Goal: Task Accomplishment & Management: Use online tool/utility

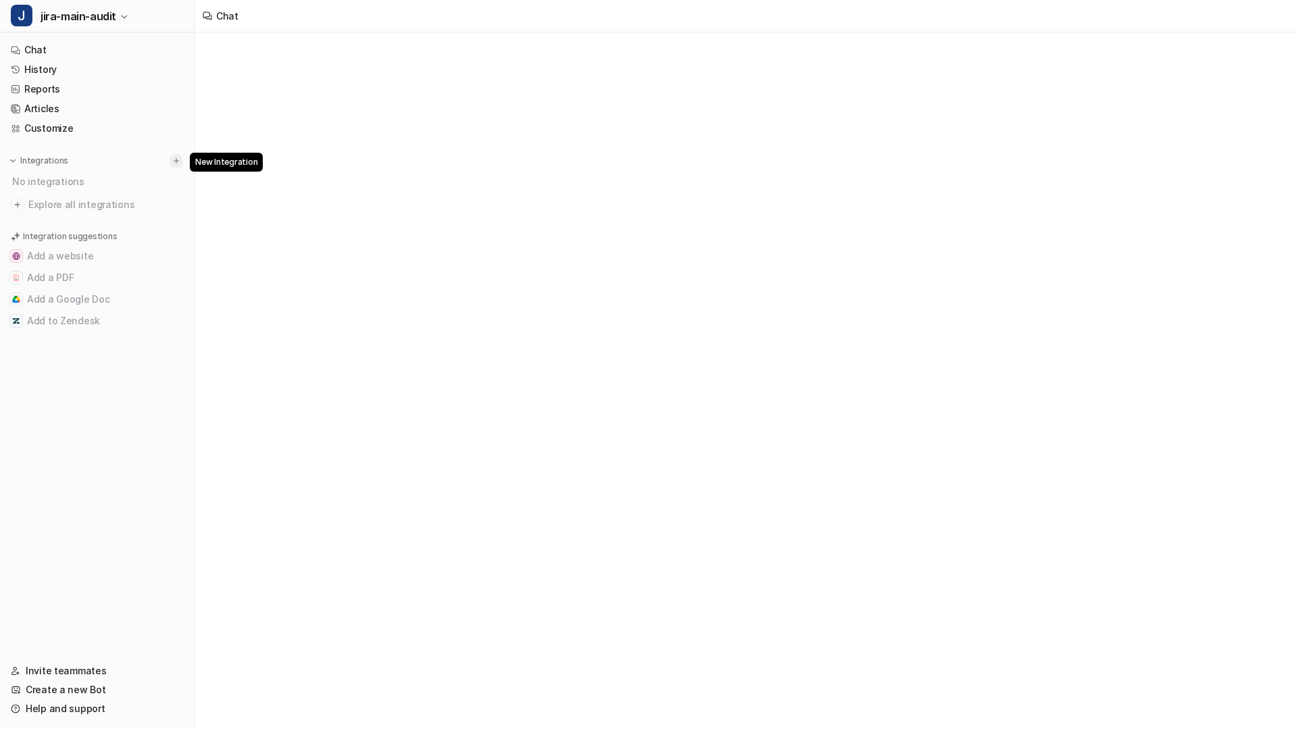
click at [178, 155] on button at bounding box center [177, 161] width 14 height 14
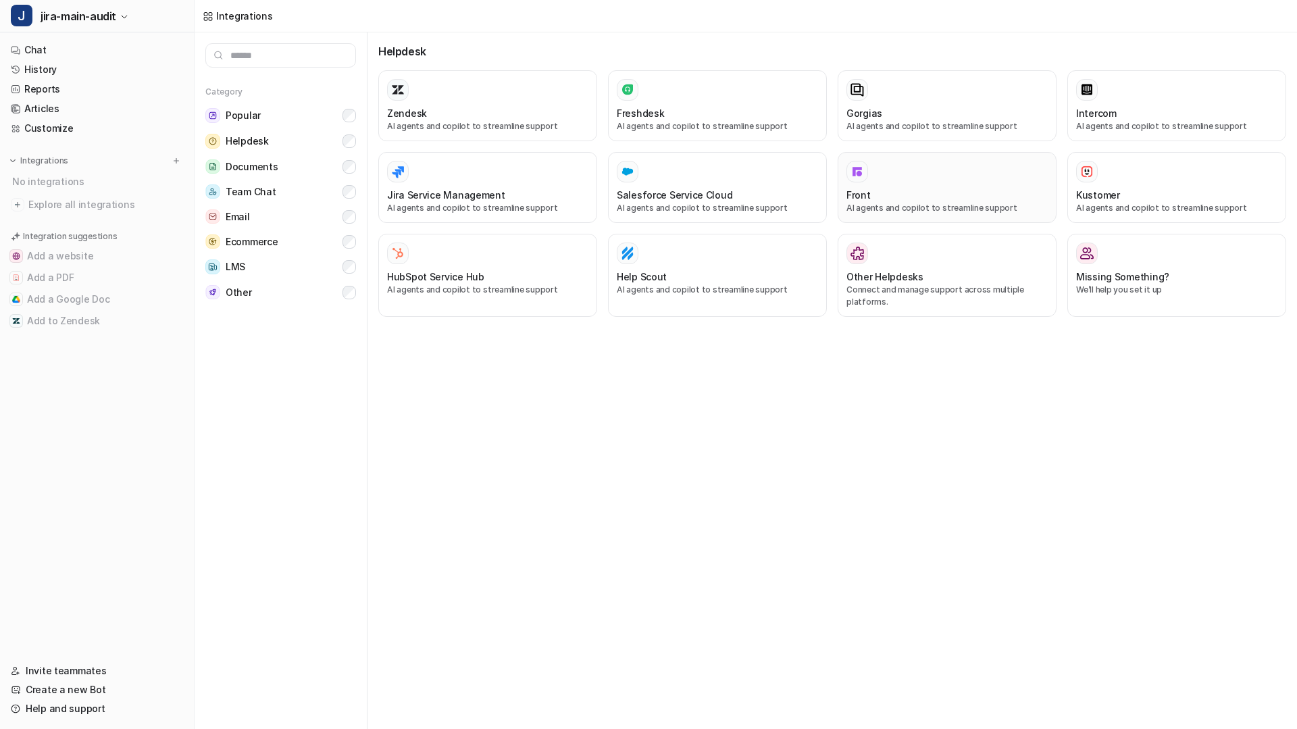
click at [886, 190] on div "Front" at bounding box center [946, 195] width 201 height 14
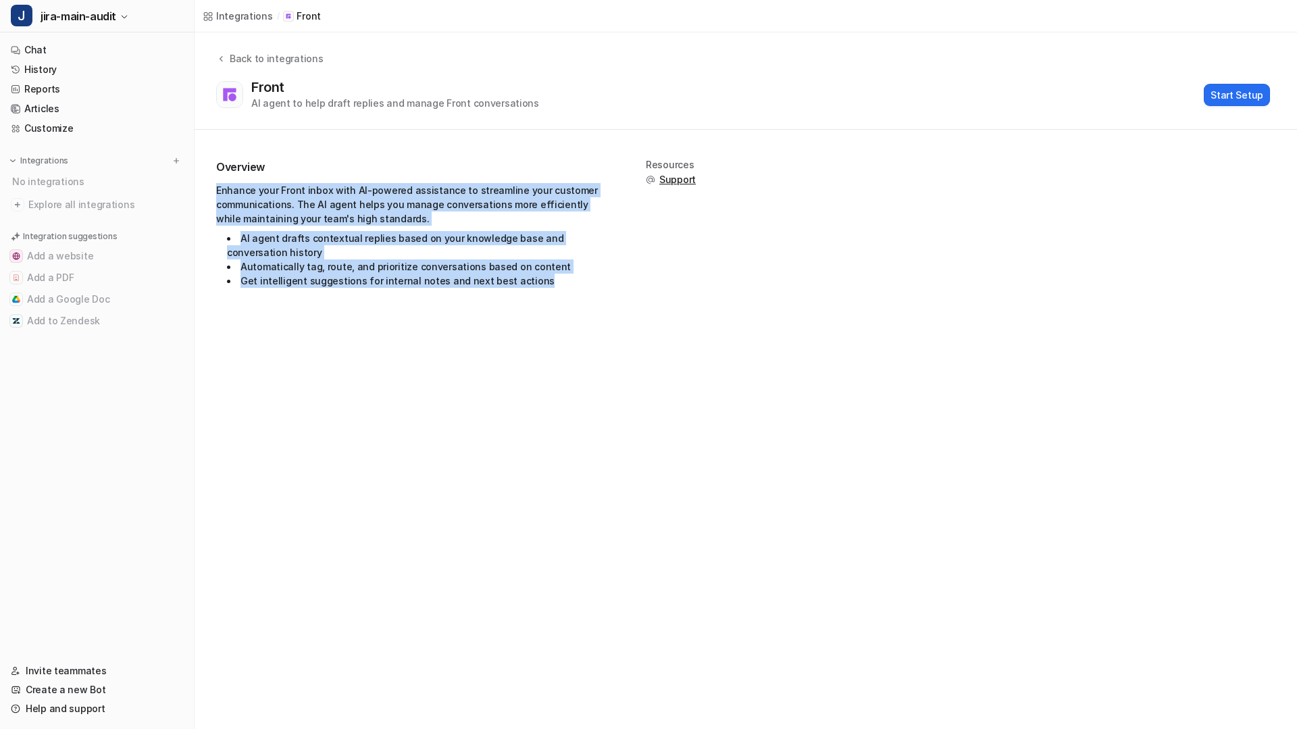
drag, startPoint x: 211, startPoint y: 183, endPoint x: 534, endPoint y: 289, distance: 340.5
click at [535, 290] on div "Overview Enhance your Front inbox with AI-powered assistance to streamline your…" at bounding box center [746, 225] width 1103 height 191
